Goal: Browse casually

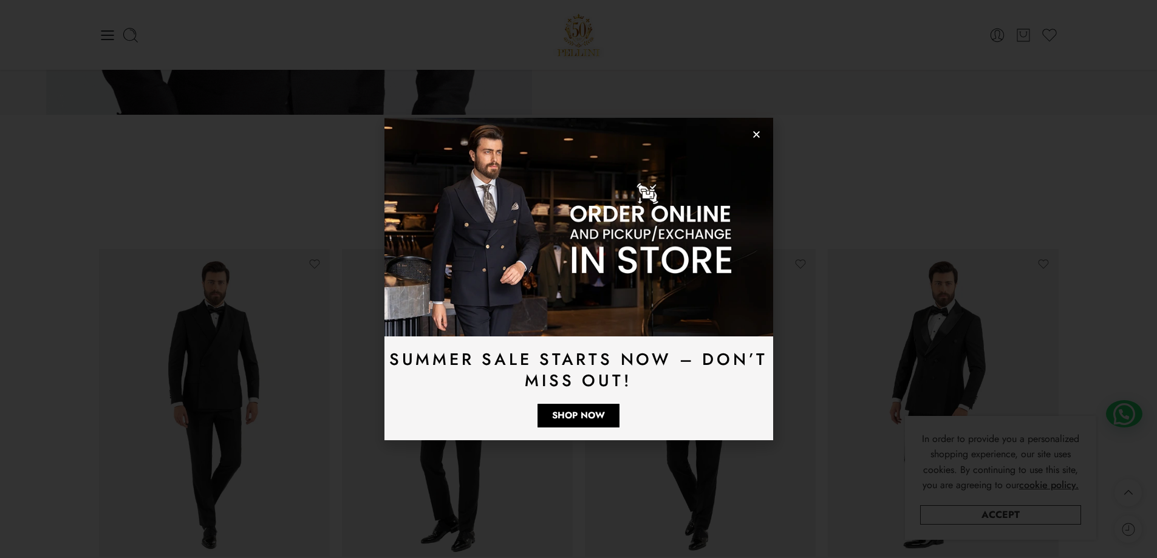
scroll to position [1567, 0]
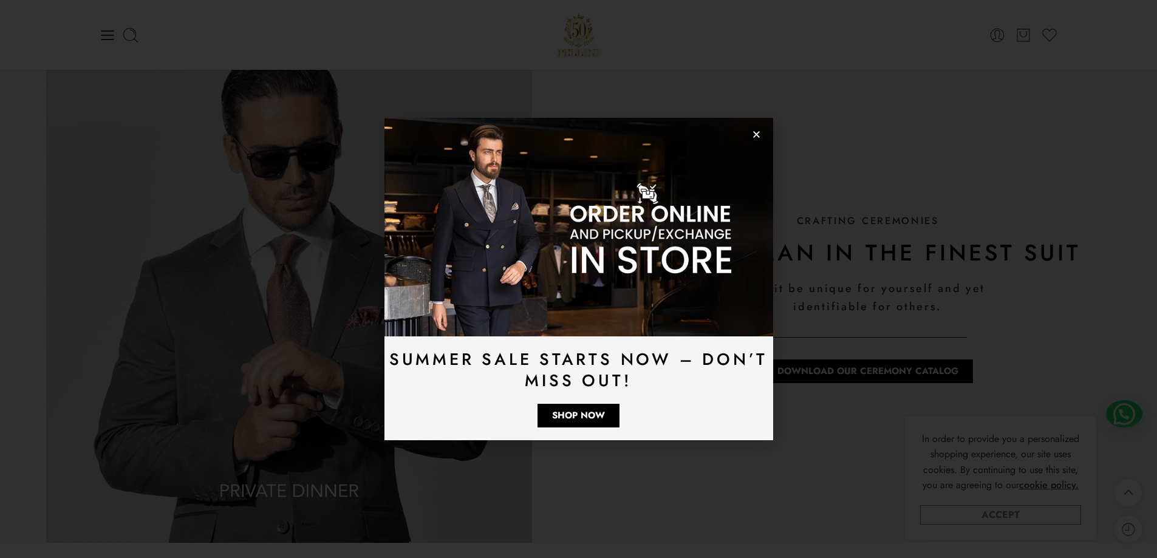
click at [1023, 514] on link "Accept" at bounding box center [1000, 514] width 161 height 19
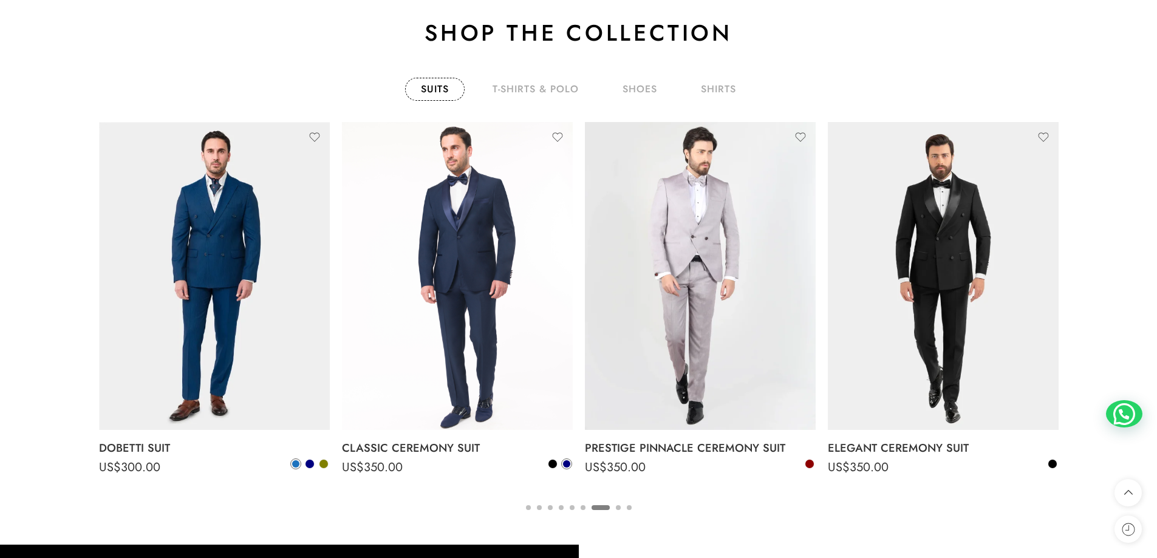
scroll to position [2175, 0]
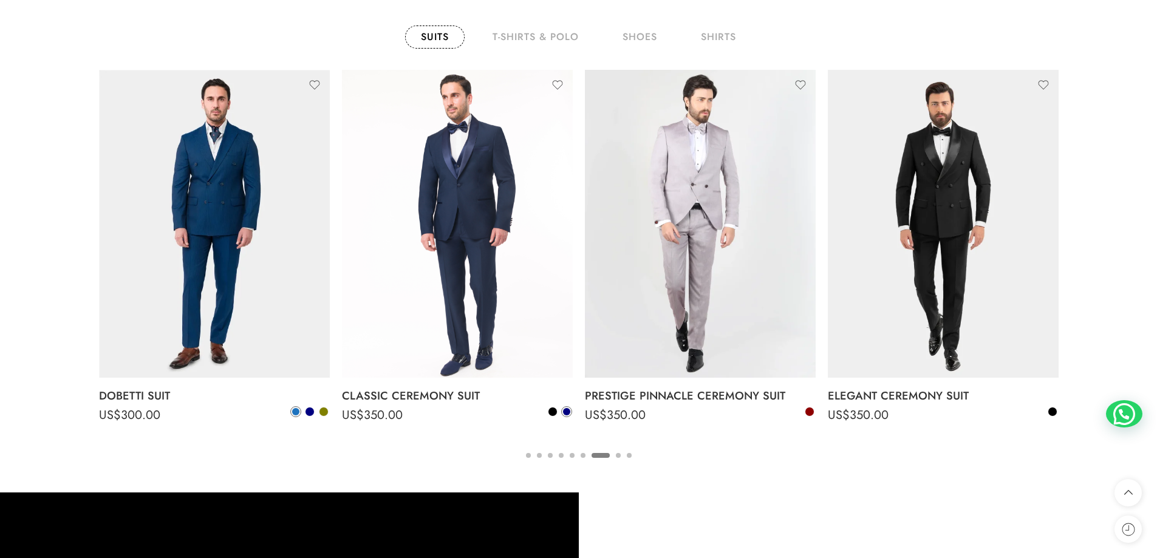
click at [538, 457] on button "2" at bounding box center [539, 466] width 5 height 26
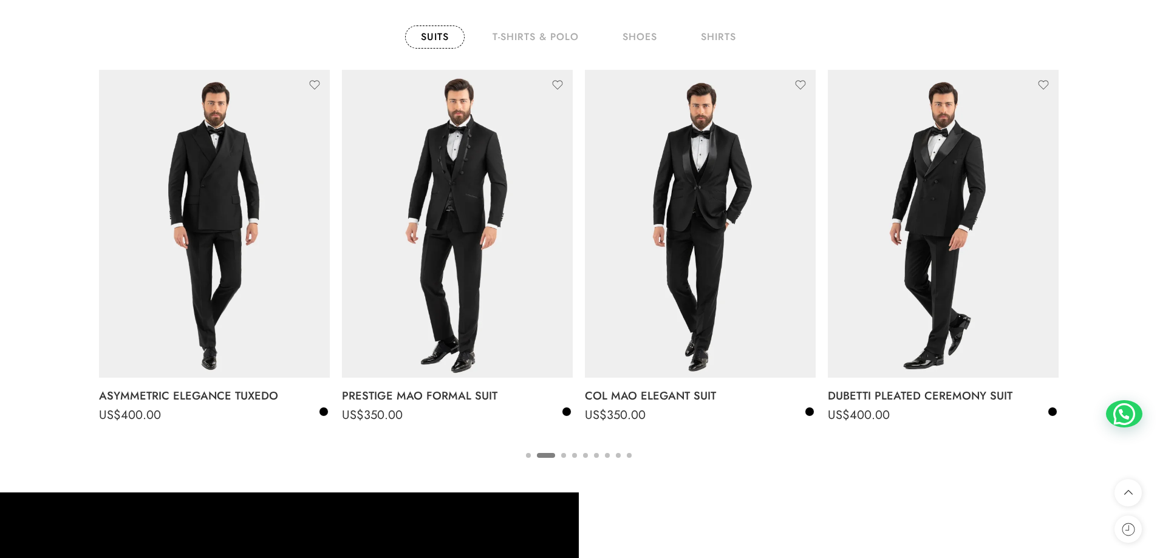
click at [527, 457] on button "1" at bounding box center [528, 466] width 5 height 26
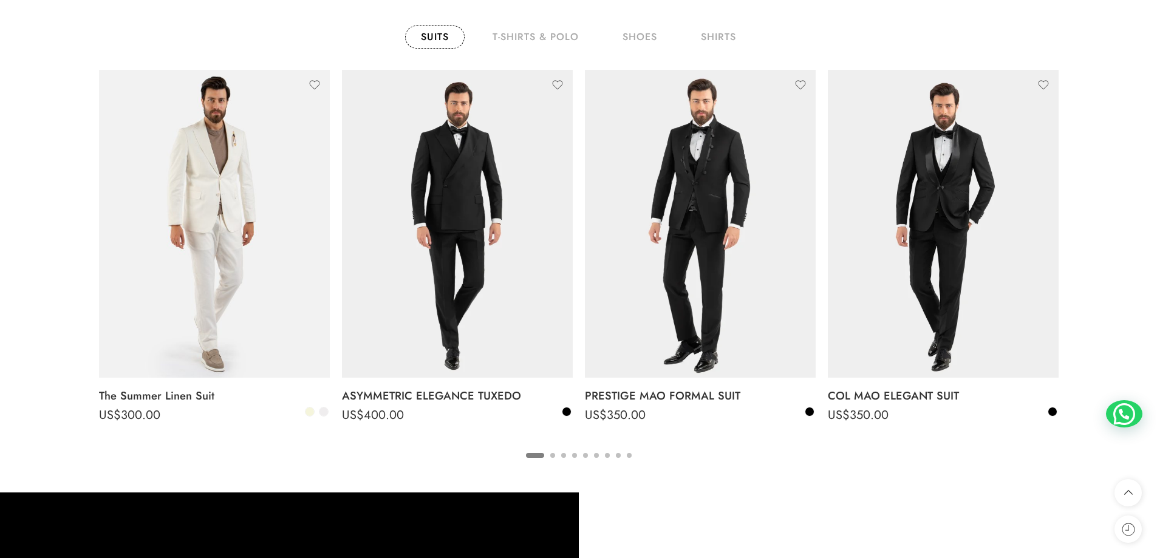
click at [553, 456] on button "2" at bounding box center [552, 466] width 5 height 26
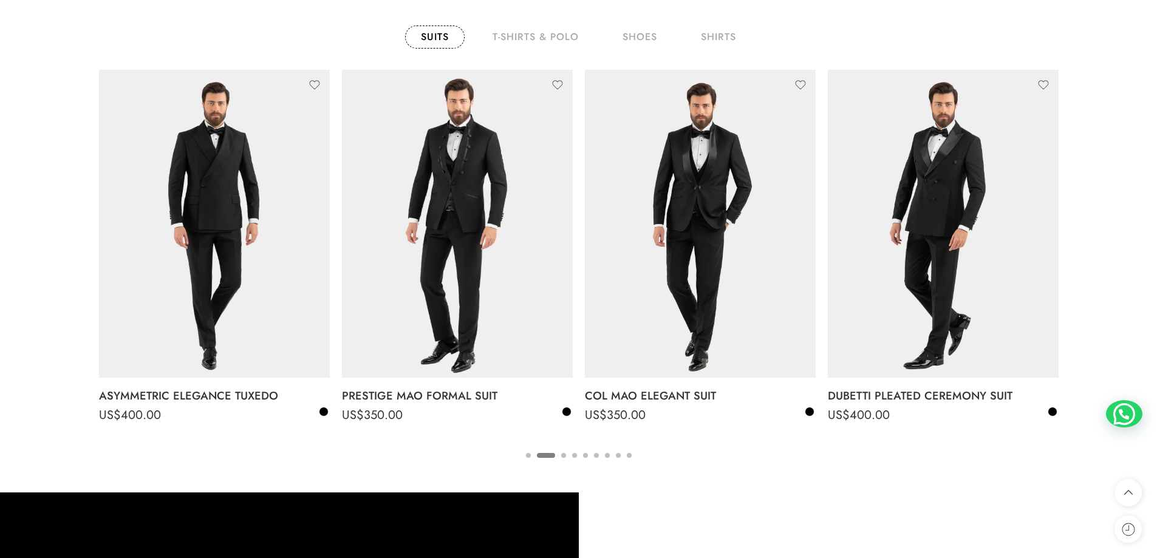
click at [563, 457] on button "3" at bounding box center [563, 466] width 5 height 26
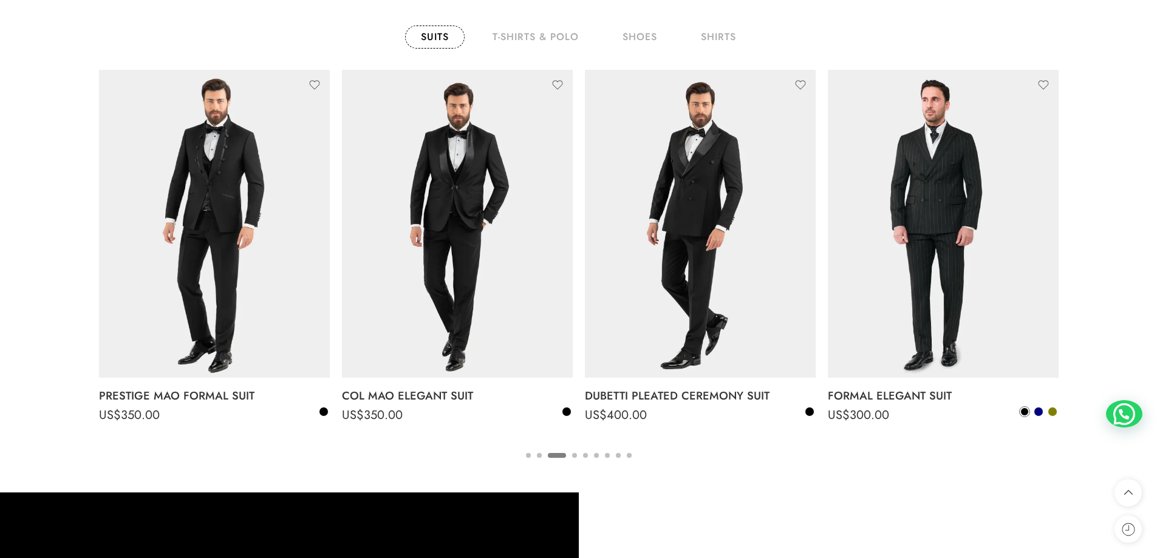
click at [577, 458] on button "4" at bounding box center [574, 466] width 5 height 26
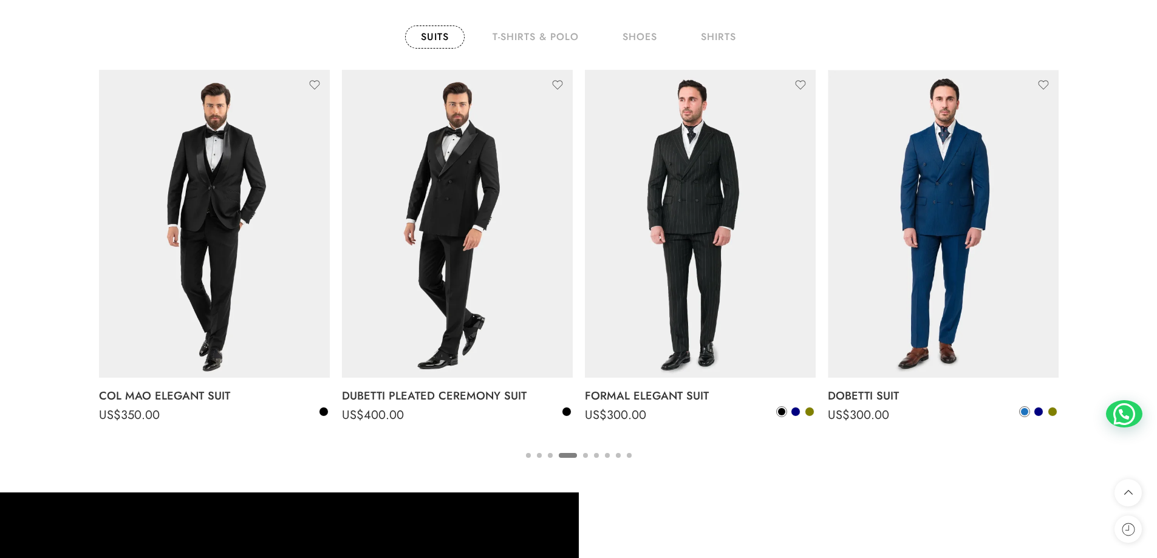
click at [584, 456] on button "5" at bounding box center [585, 466] width 5 height 26
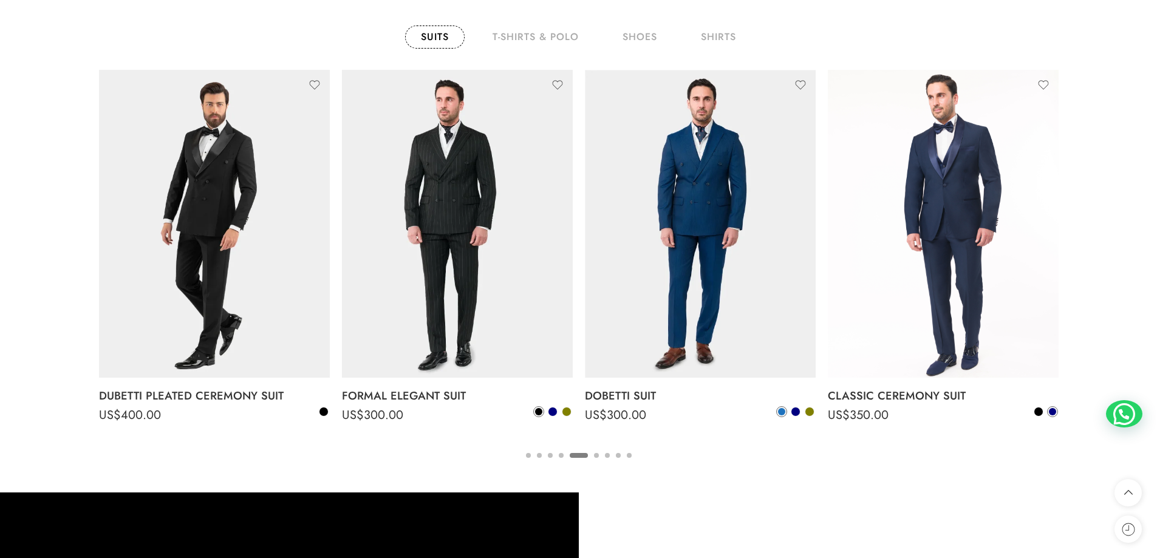
click at [595, 456] on button "6" at bounding box center [596, 466] width 5 height 26
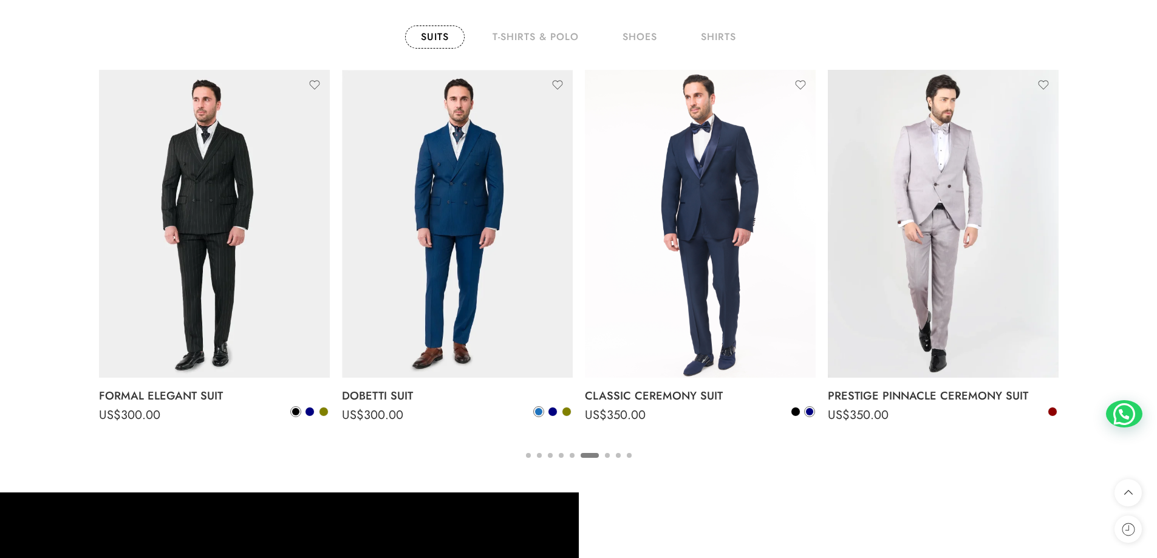
click at [608, 457] on button "7" at bounding box center [607, 466] width 5 height 26
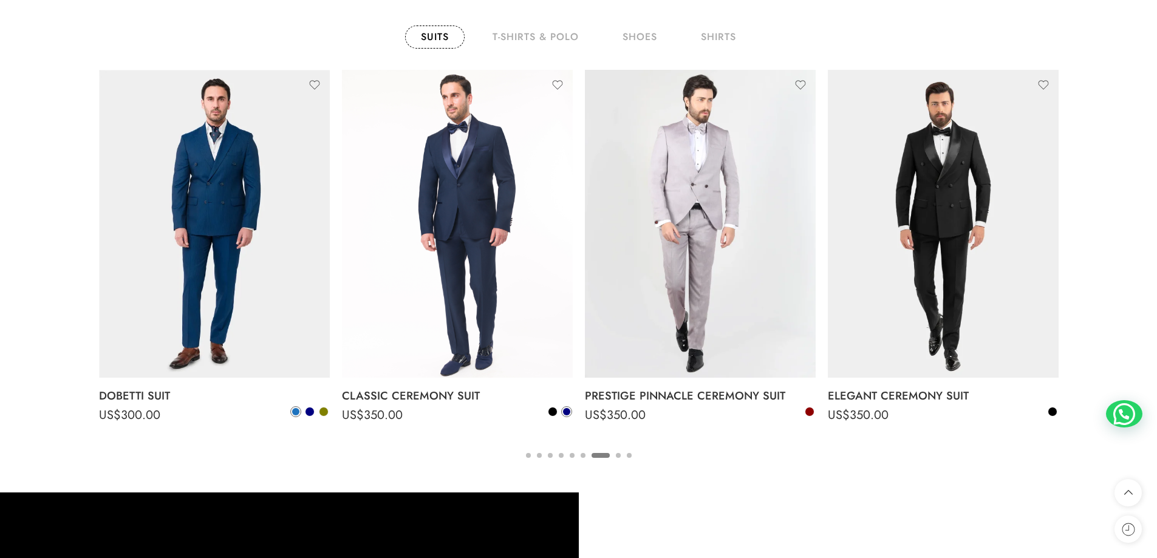
click at [621, 458] on ul "1 2 3 4 5 6 7 8 9" at bounding box center [579, 455] width 960 height 16
click at [618, 456] on button "8" at bounding box center [618, 466] width 5 height 26
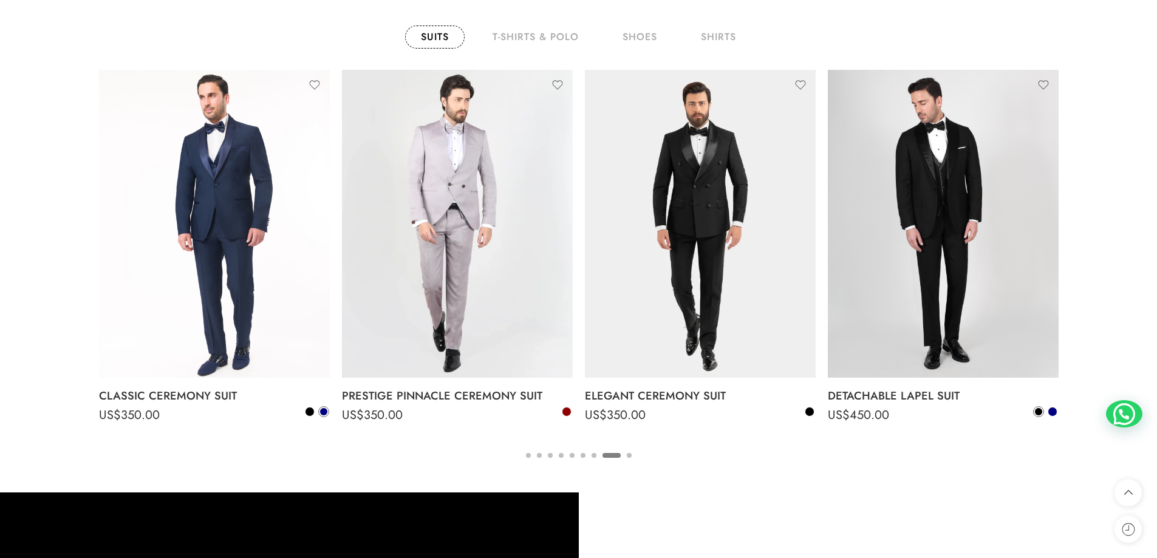
click at [628, 457] on button "9" at bounding box center [629, 466] width 5 height 26
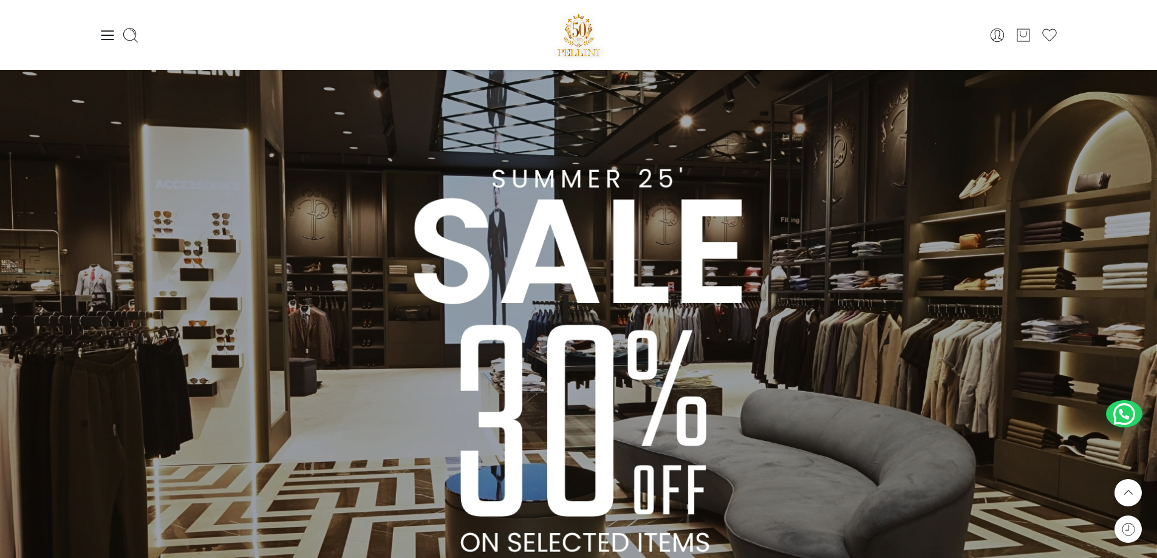
scroll to position [858, 0]
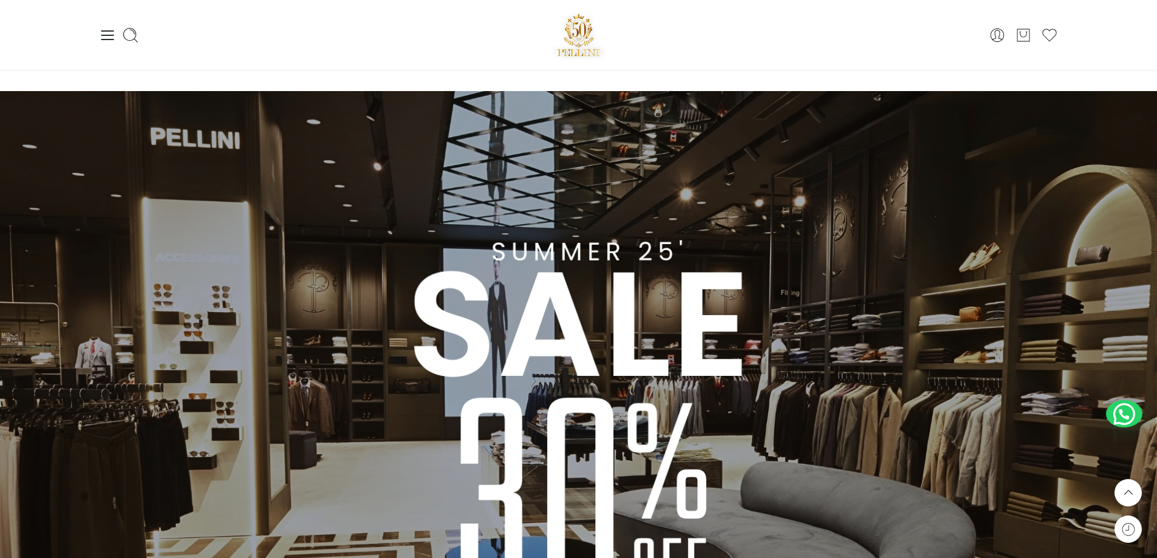
drag, startPoint x: 558, startPoint y: 320, endPoint x: 540, endPoint y: 401, distance: 82.7
click at [540, 401] on img at bounding box center [578, 416] width 1157 height 651
click at [552, 276] on img at bounding box center [578, 416] width 1157 height 651
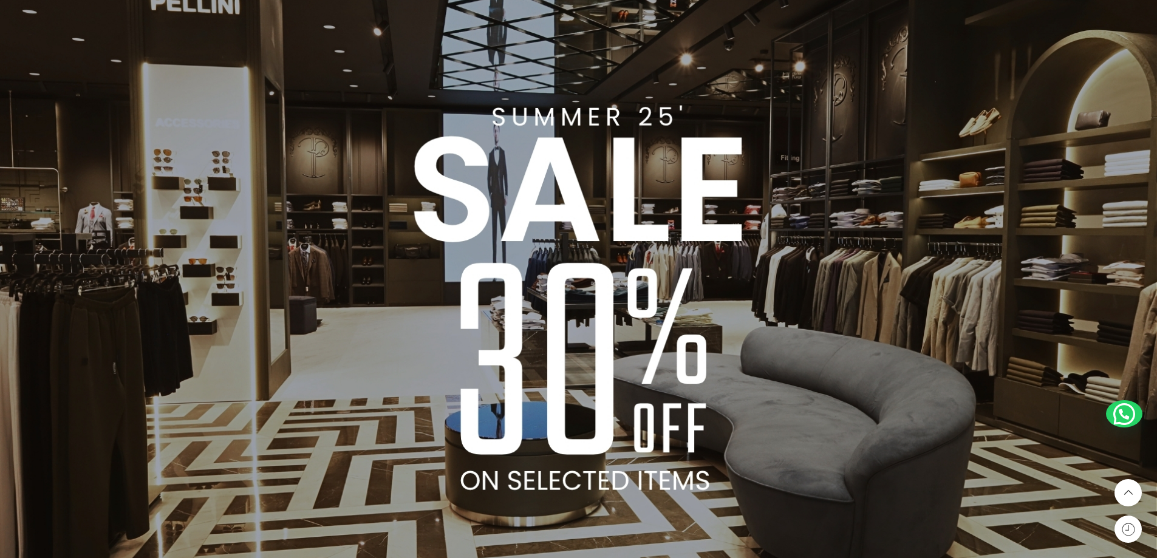
scroll to position [1061, 0]
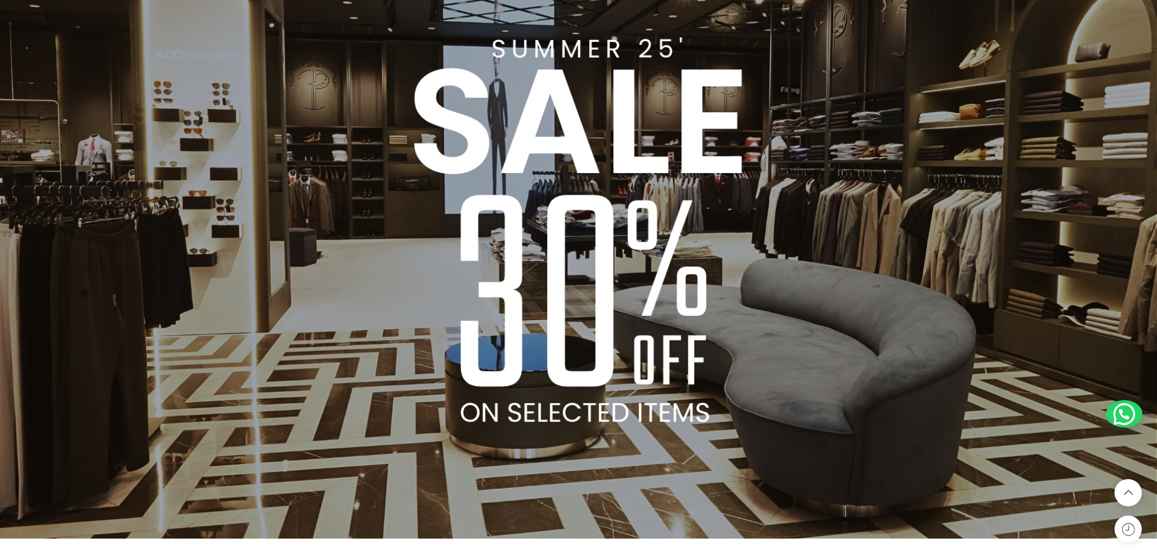
click at [577, 410] on img at bounding box center [578, 213] width 1157 height 651
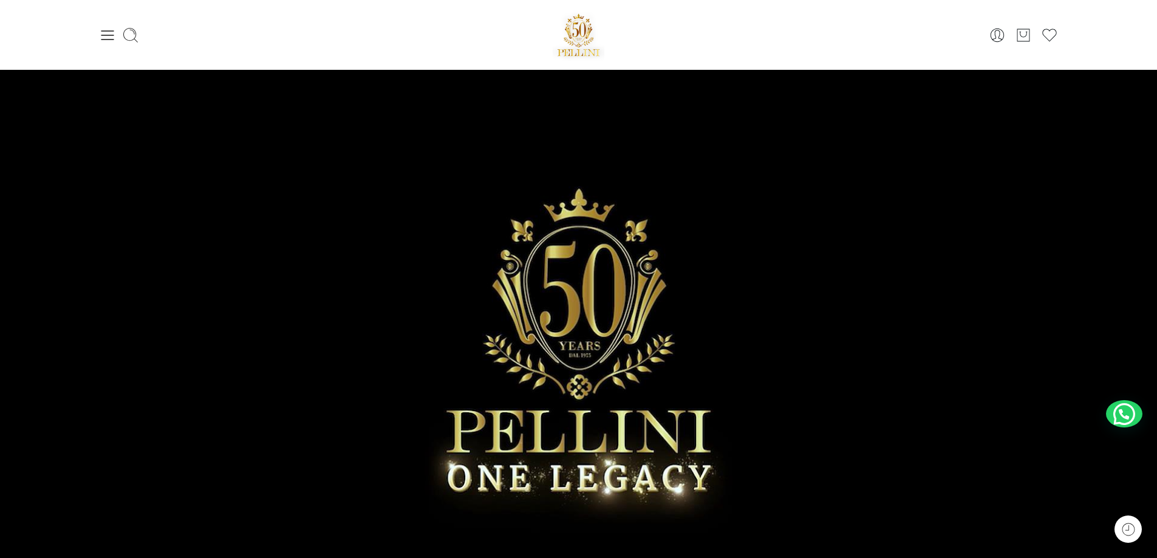
scroll to position [0, 0]
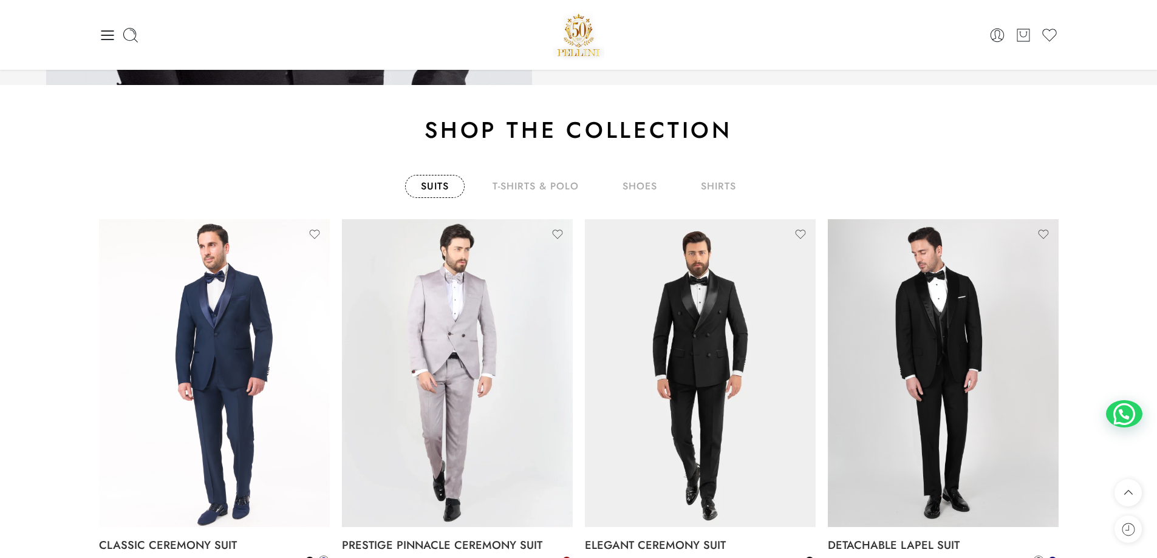
scroll to position [2025, 0]
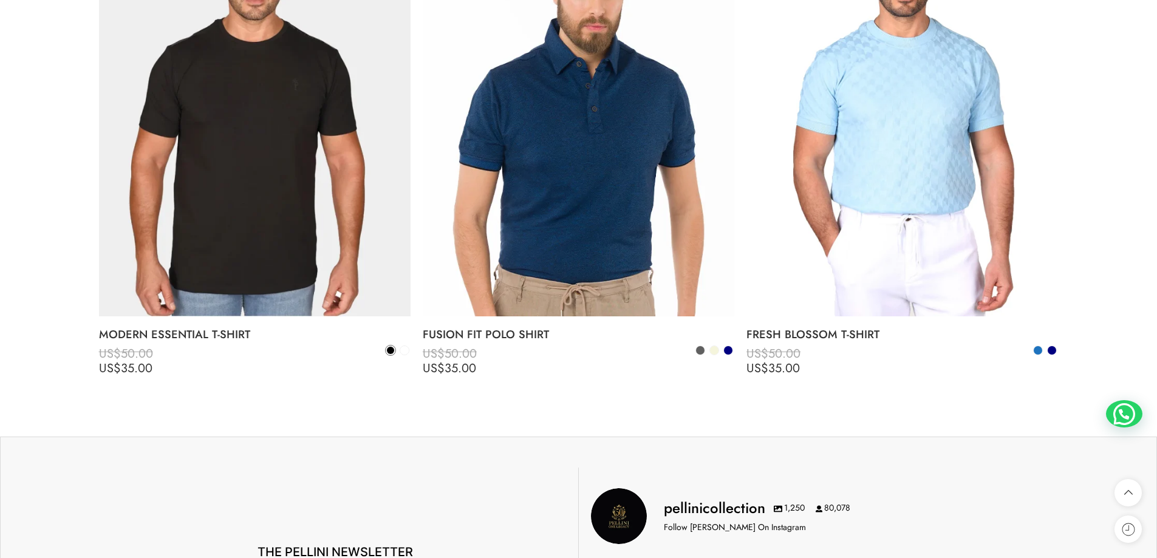
scroll to position [4962, 0]
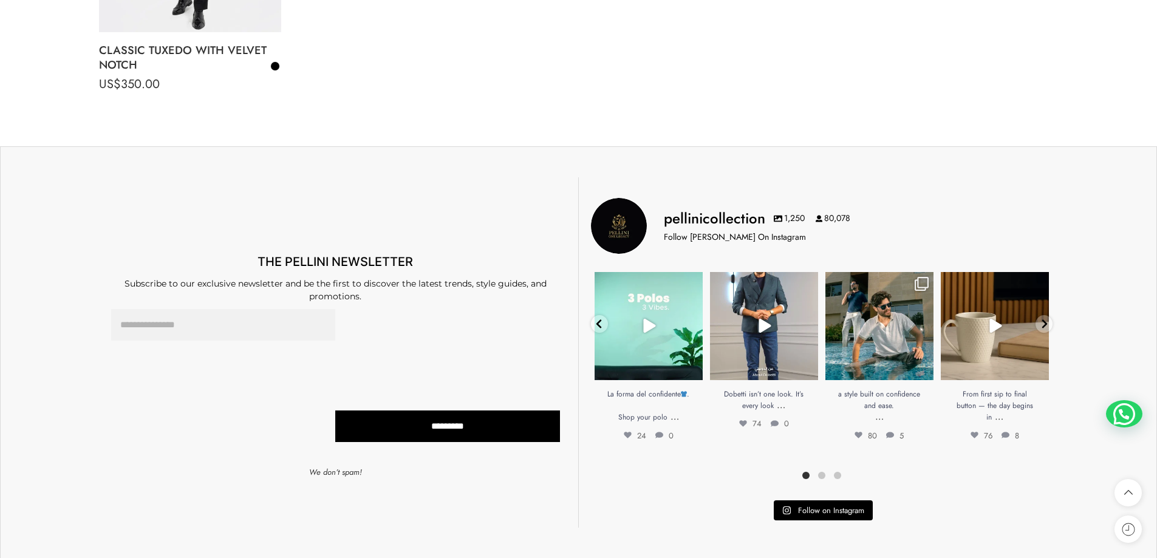
scroll to position [4860, 0]
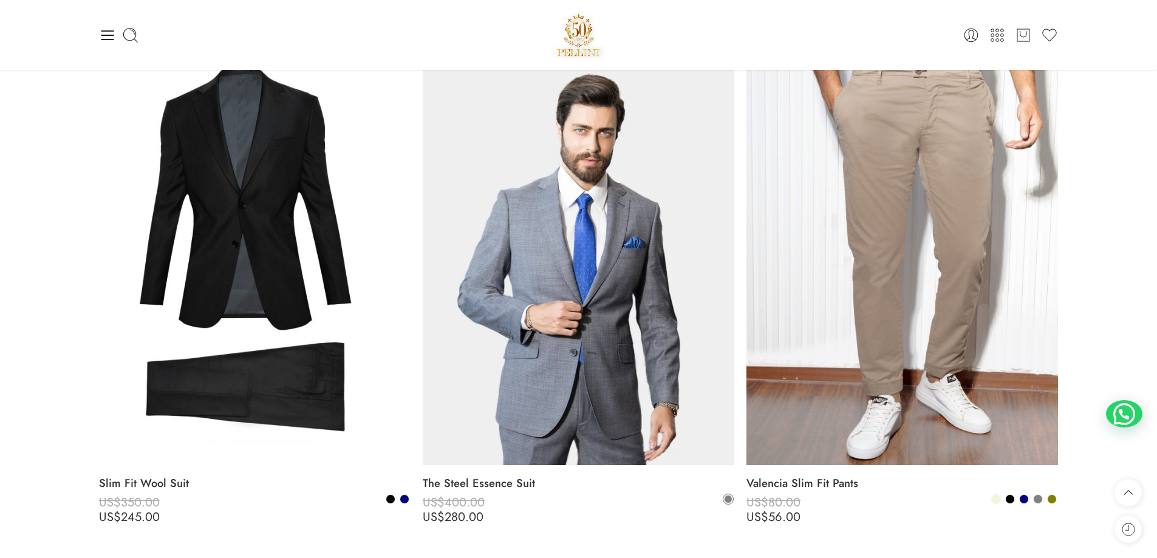
scroll to position [7088, 0]
